Goal: Information Seeking & Learning: Check status

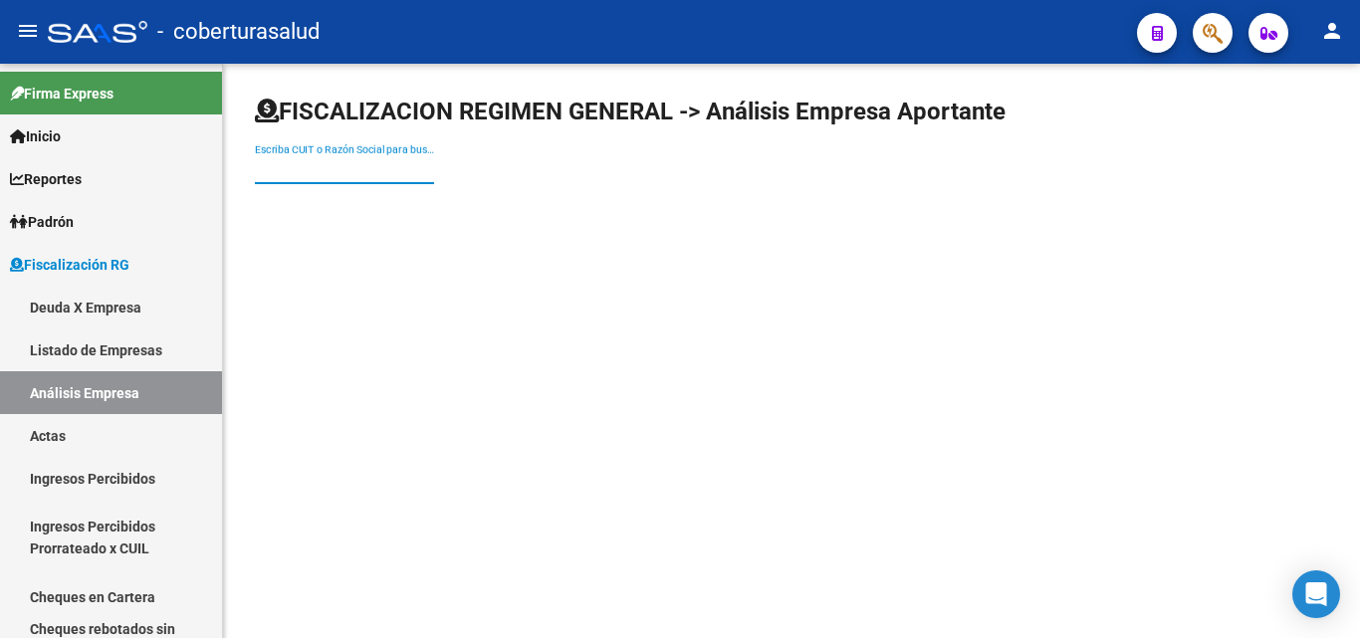
click at [277, 176] on input "Escriba CUIT o Razón Social para buscar" at bounding box center [344, 169] width 179 height 17
paste input "30505098095"
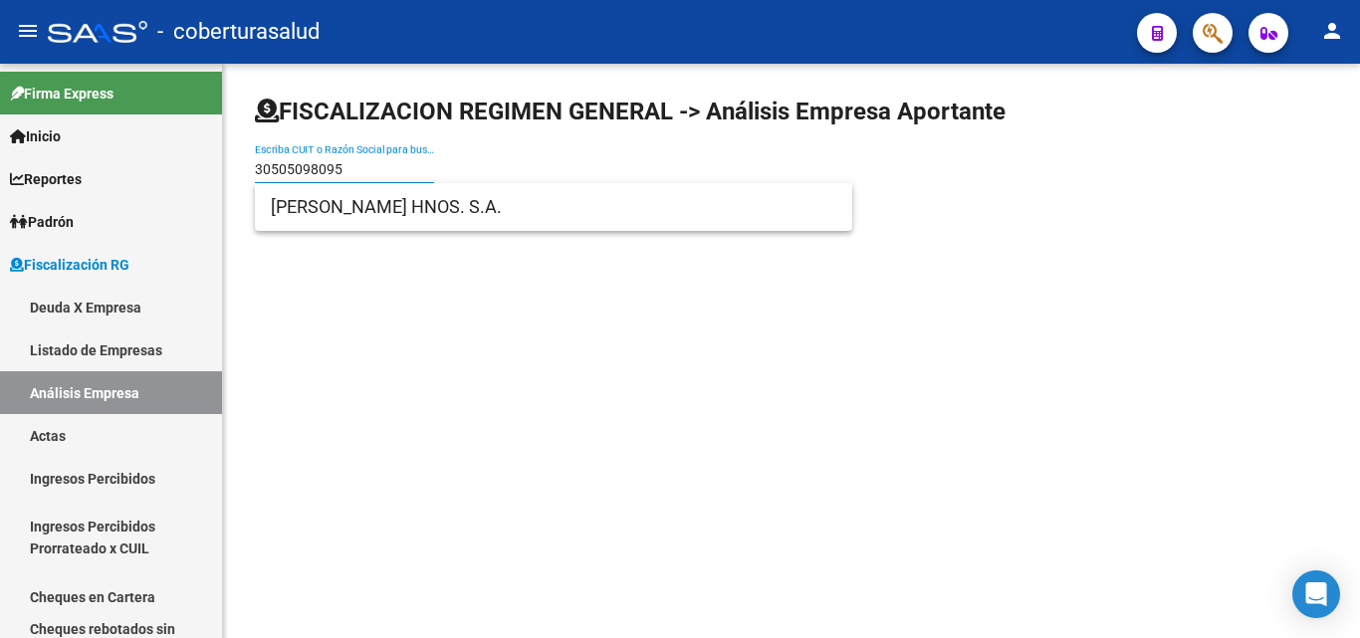
type input "30505098095"
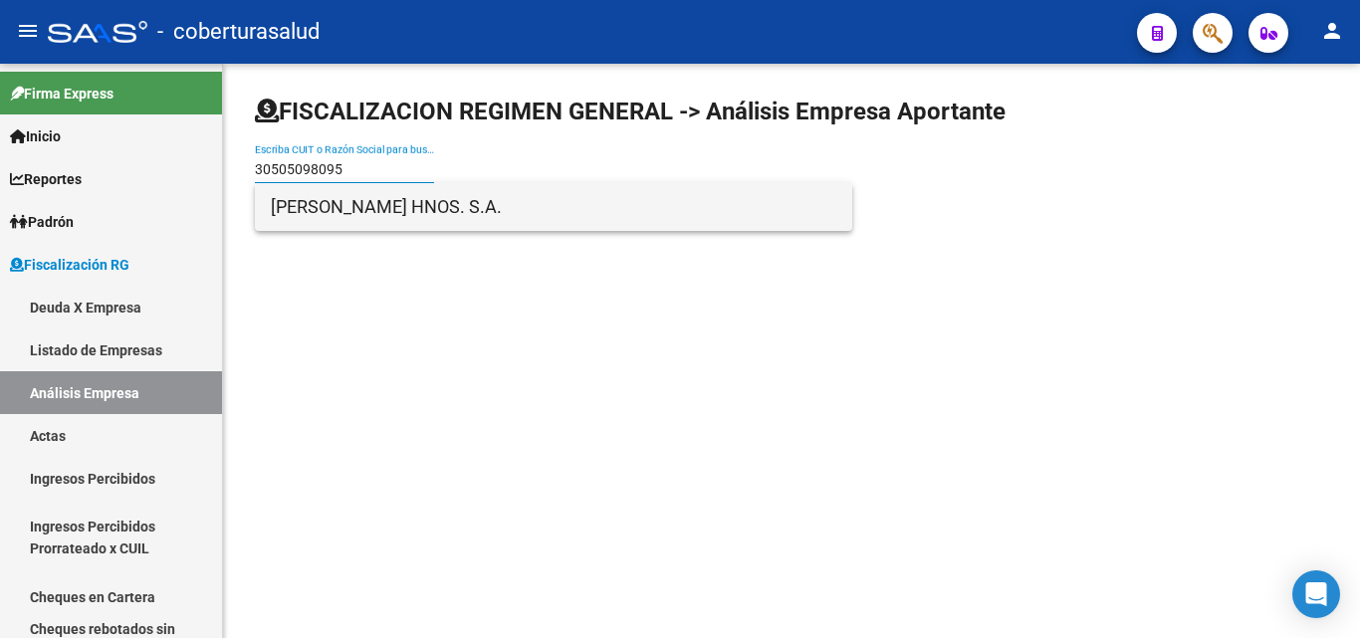
click at [319, 225] on span "[PERSON_NAME] HNOS. S.A." at bounding box center [553, 207] width 565 height 48
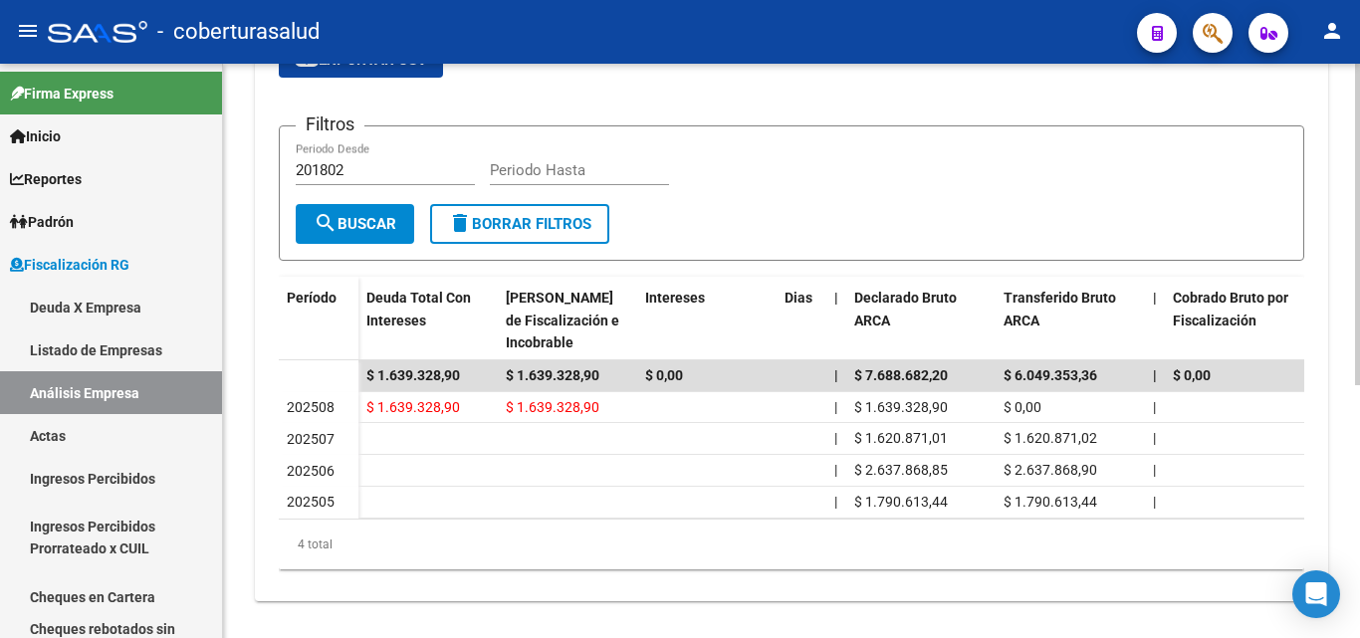
scroll to position [452, 0]
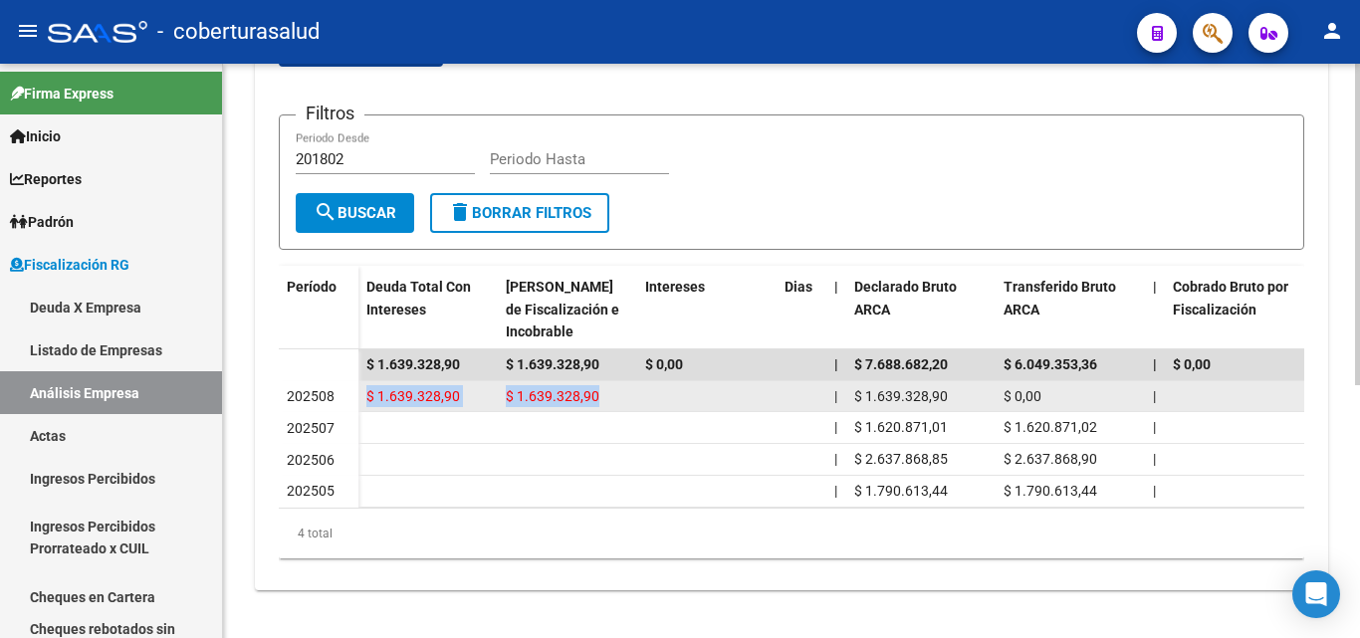
drag, startPoint x: 349, startPoint y: 384, endPoint x: 651, endPoint y: 383, distance: 301.6
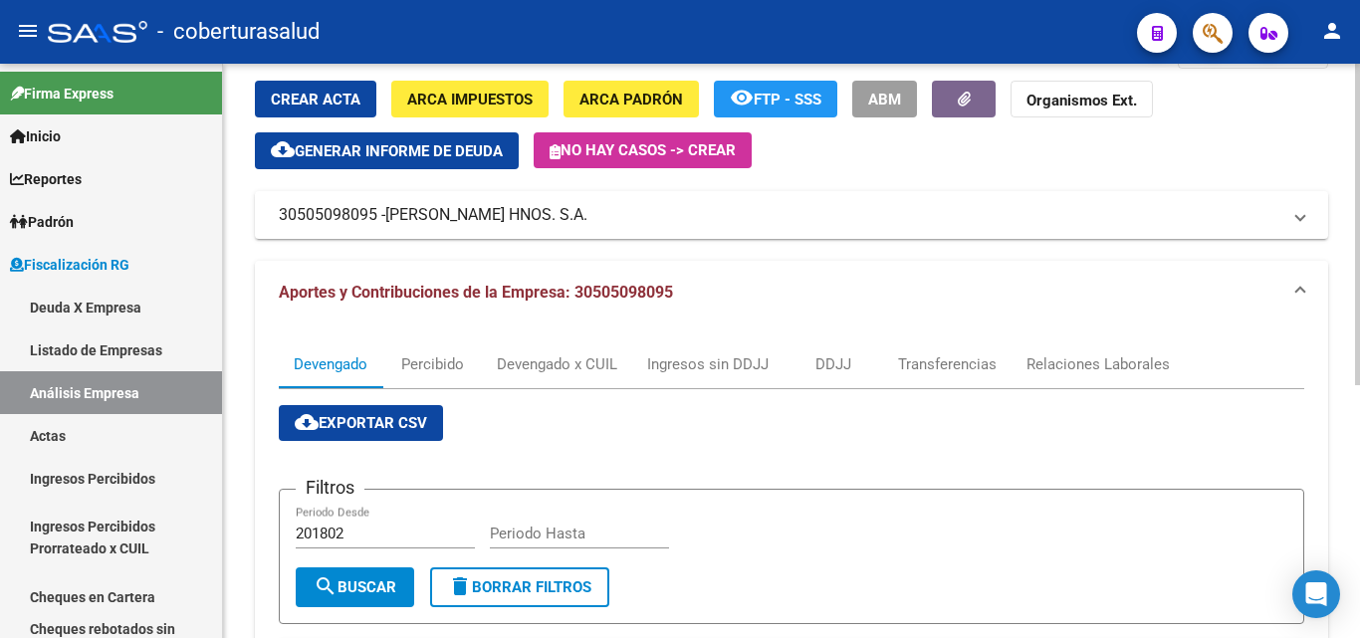
scroll to position [54, 0]
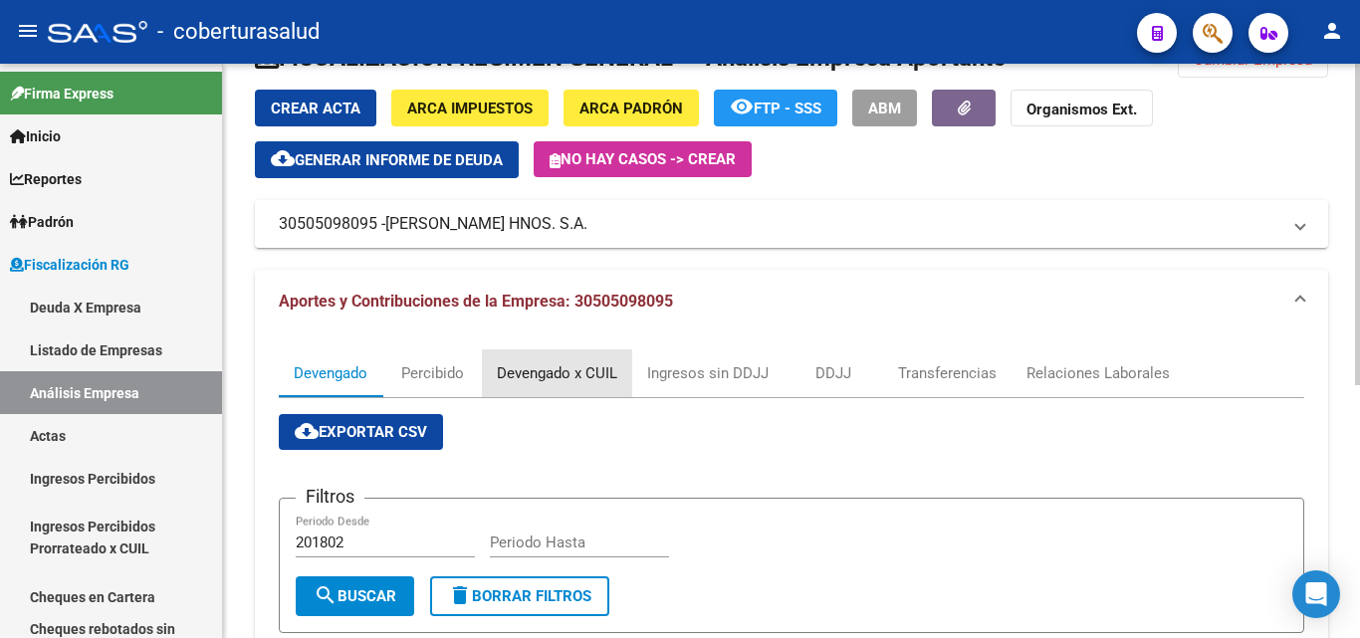
click at [540, 378] on div "Devengado x CUIL" at bounding box center [557, 373] width 120 height 22
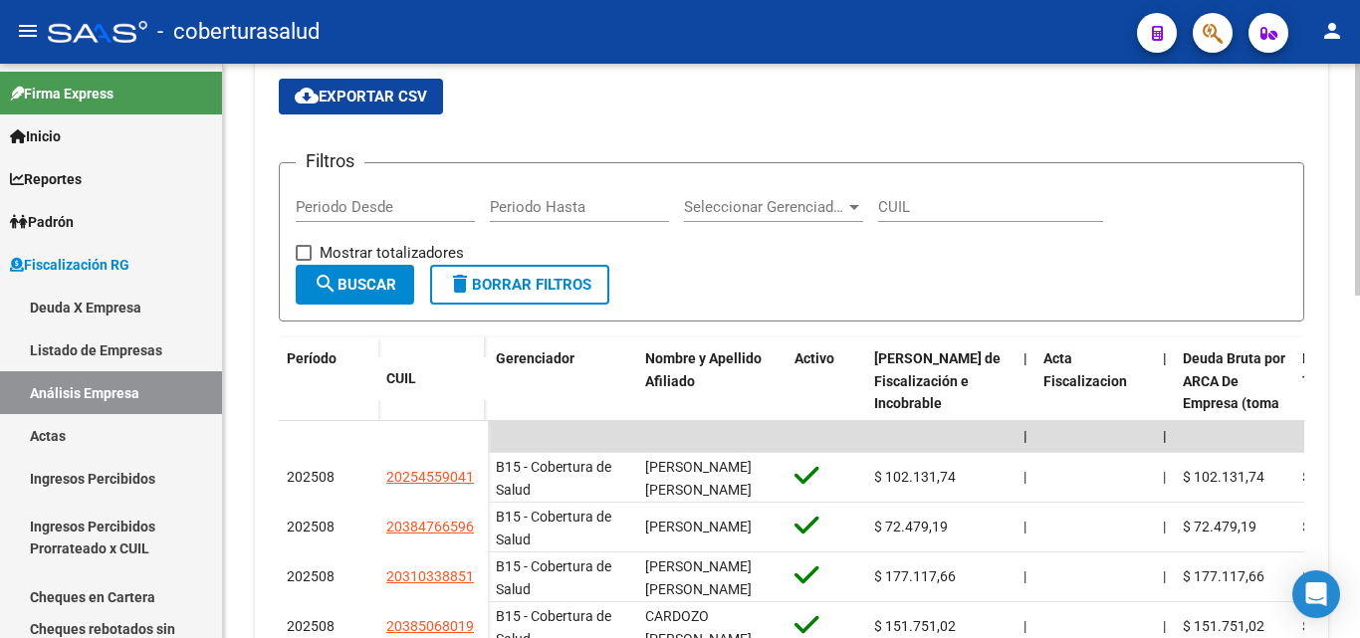
scroll to position [199, 0]
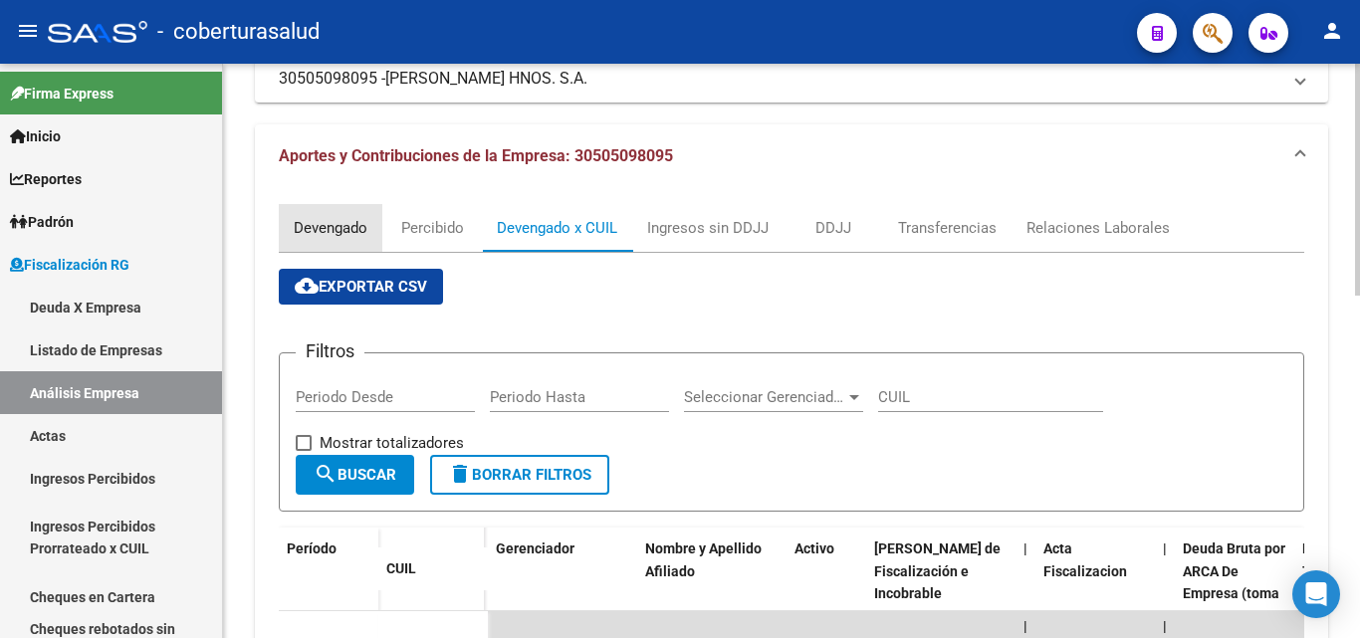
click at [309, 236] on div "Devengado" at bounding box center [331, 228] width 74 height 22
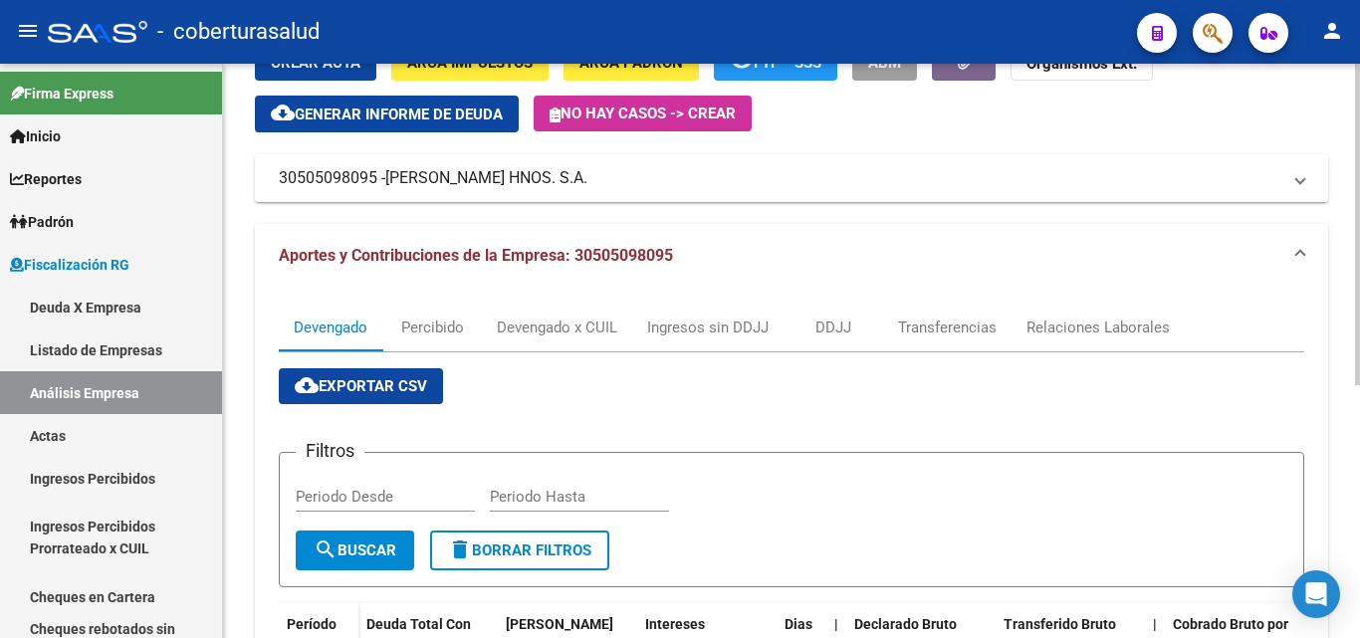
scroll to position [398, 0]
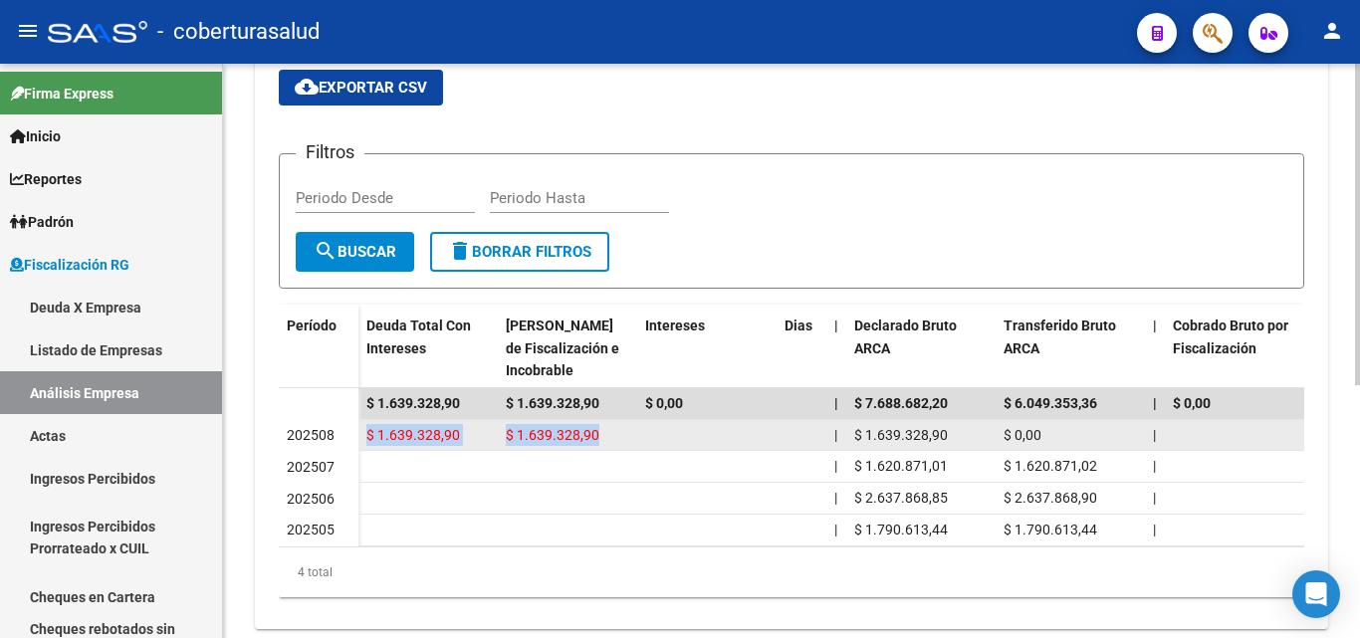
drag, startPoint x: 362, startPoint y: 434, endPoint x: 649, endPoint y: 434, distance: 286.7
drag, startPoint x: 651, startPoint y: 434, endPoint x: 664, endPoint y: 440, distance: 14.3
click at [652, 435] on datatable-body-cell at bounding box center [706, 435] width 139 height 31
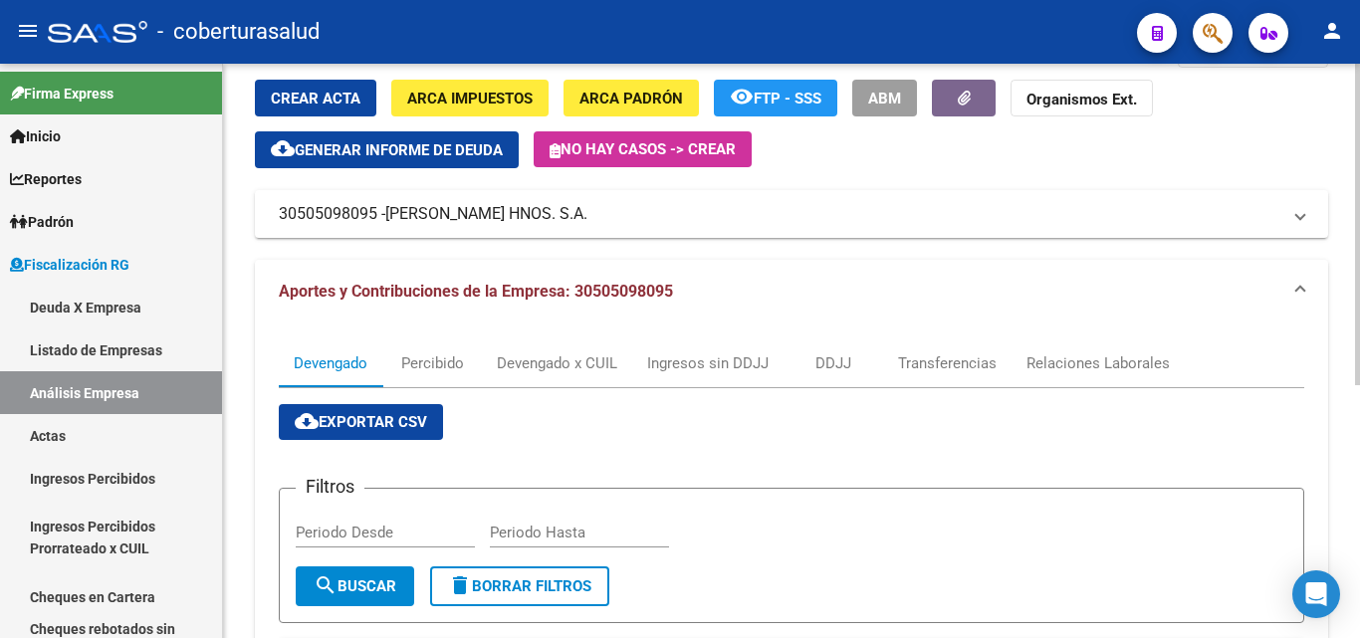
scroll to position [0, 0]
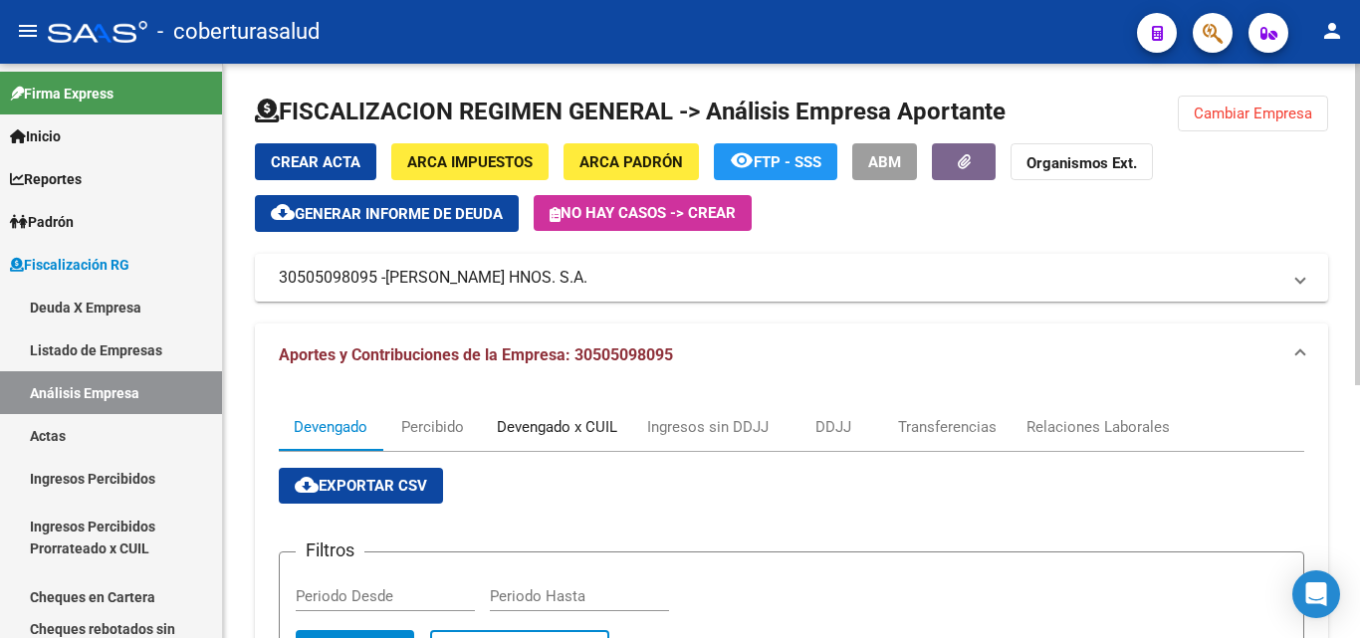
click at [512, 425] on div "Devengado x CUIL" at bounding box center [557, 427] width 120 height 22
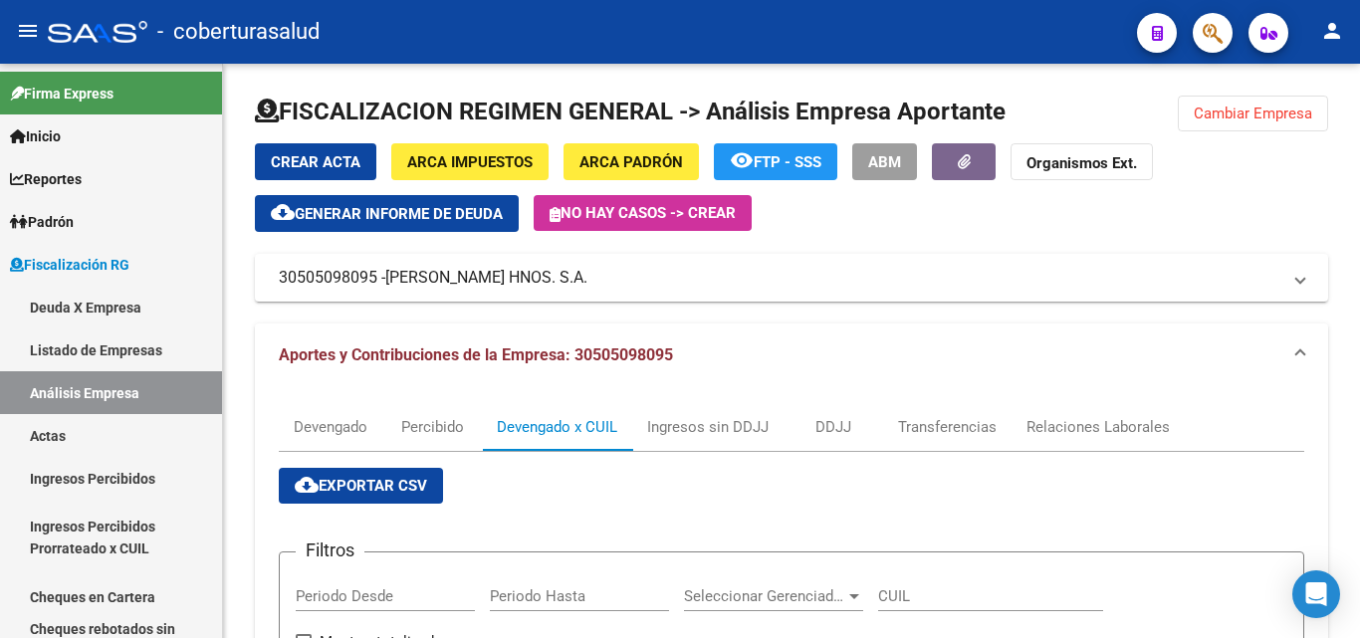
drag, startPoint x: 1239, startPoint y: 117, endPoint x: 769, endPoint y: 319, distance: 511.4
click at [1239, 116] on span "Cambiar Empresa" at bounding box center [1252, 114] width 118 height 18
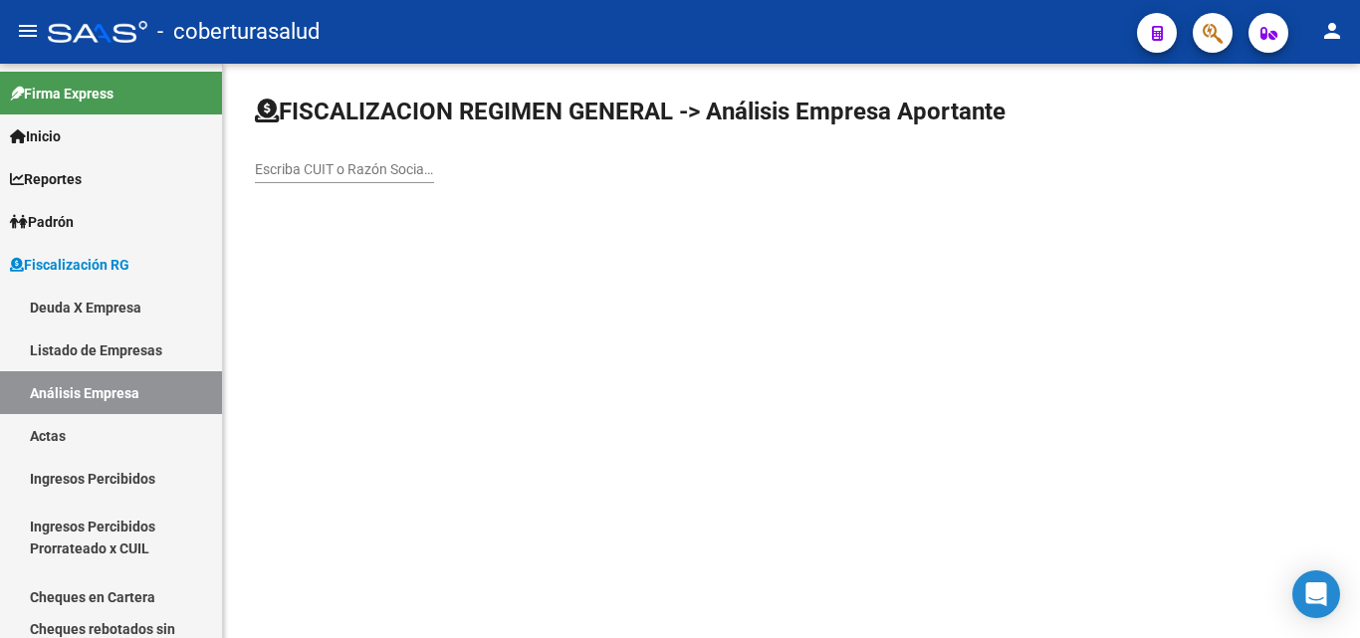
click at [384, 153] on div "Escriba CUIT o Razón Social para buscar" at bounding box center [344, 163] width 179 height 40
click at [384, 161] on input "Escriba CUIT o Razón Social para buscar" at bounding box center [344, 169] width 179 height 17
paste input "30516968431"
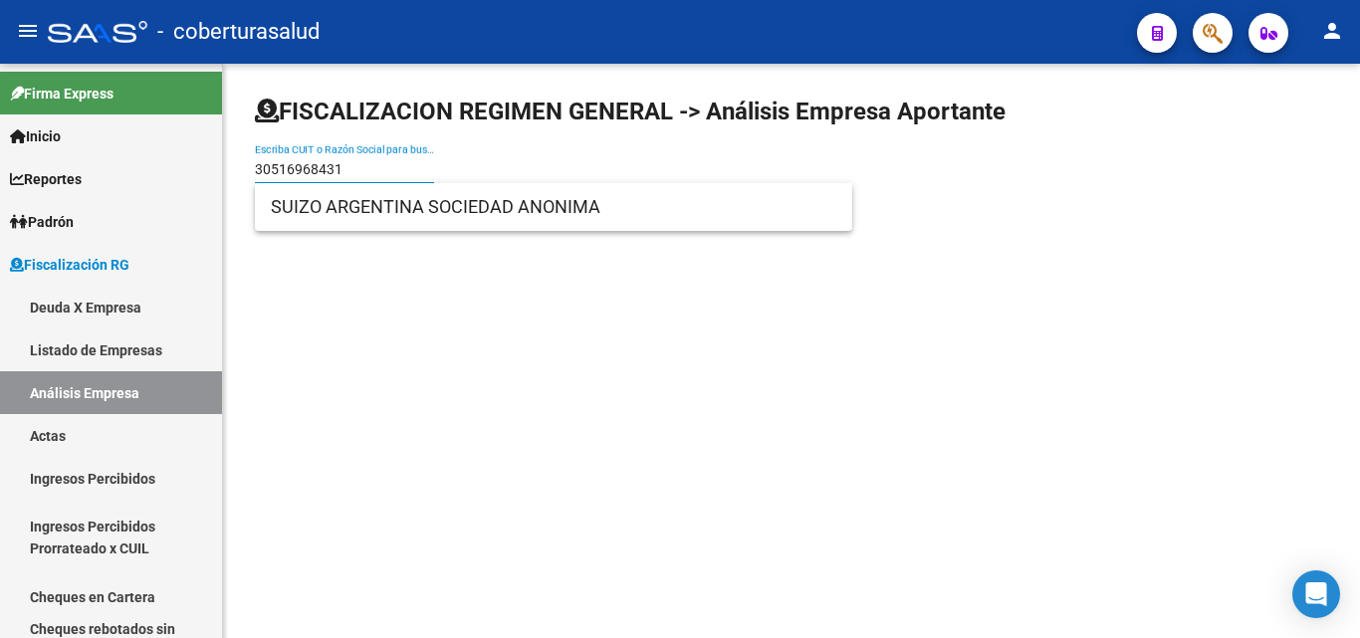
type input "30516968431"
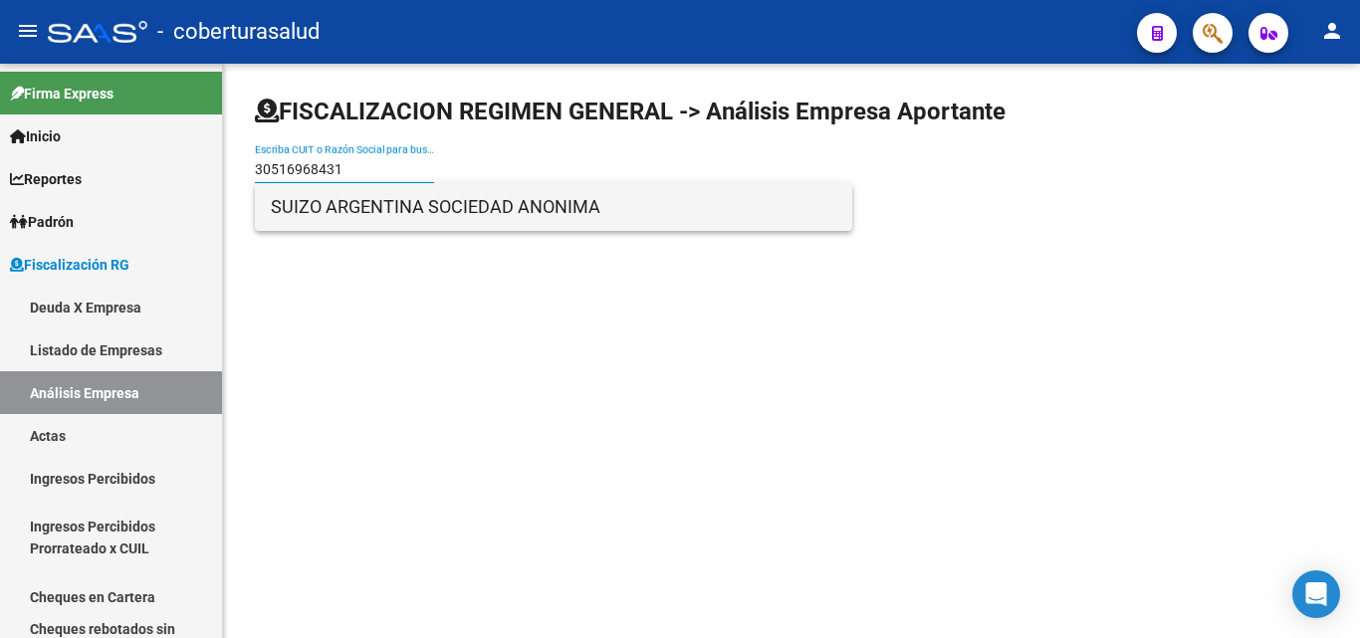
click at [425, 210] on span "SUIZO ARGENTINA SOCIEDAD ANONIMA" at bounding box center [553, 207] width 565 height 48
